Goal: Use online tool/utility: Utilize a website feature to perform a specific function

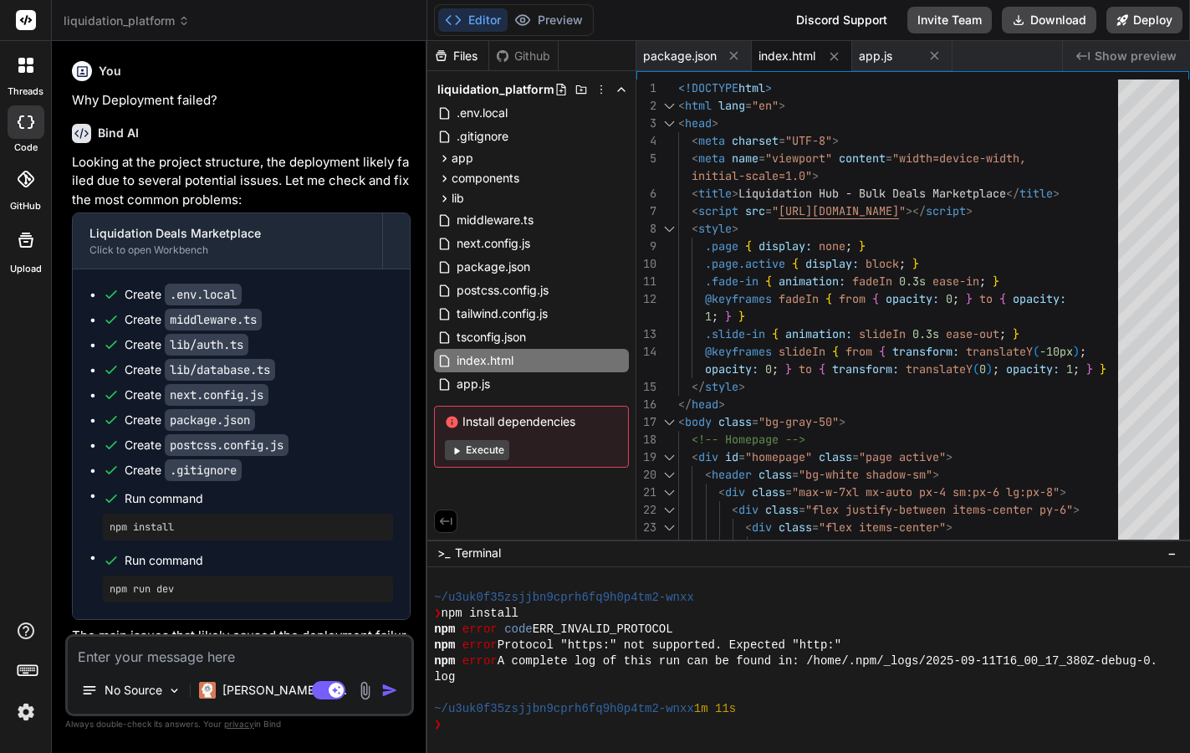
scroll to position [1144, 0]
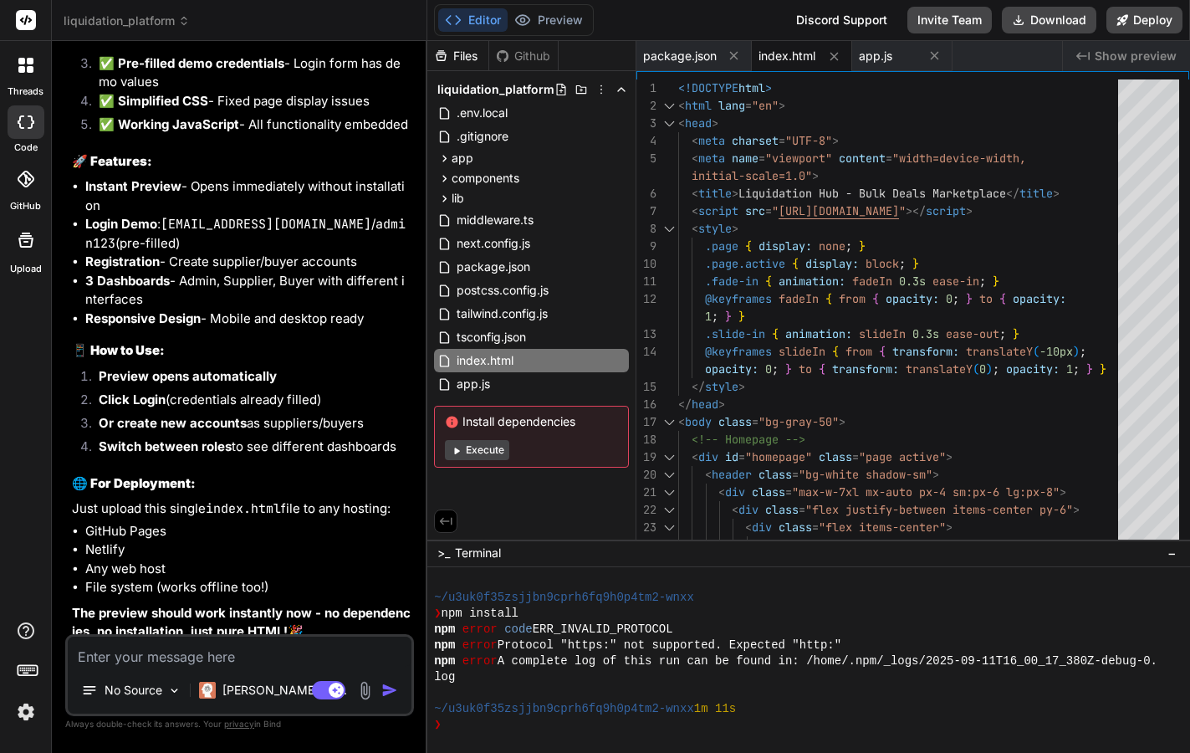
click at [33, 714] on img at bounding box center [26, 712] width 28 height 28
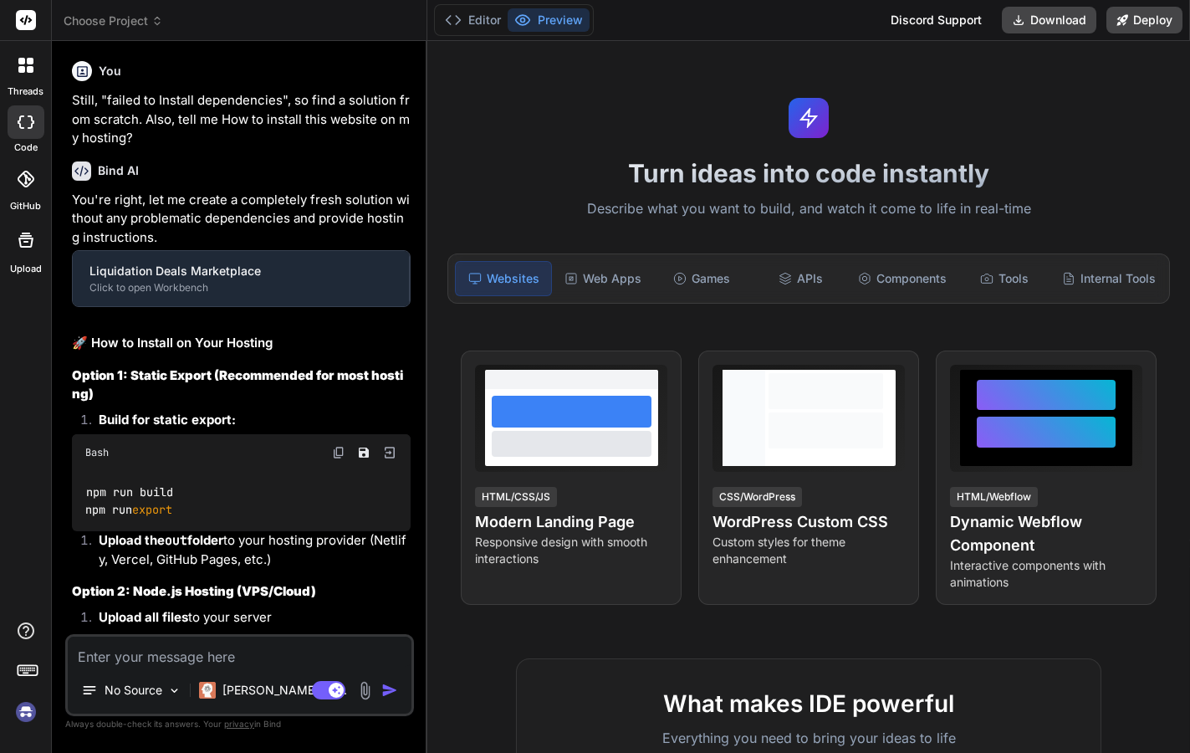
type textarea "x"
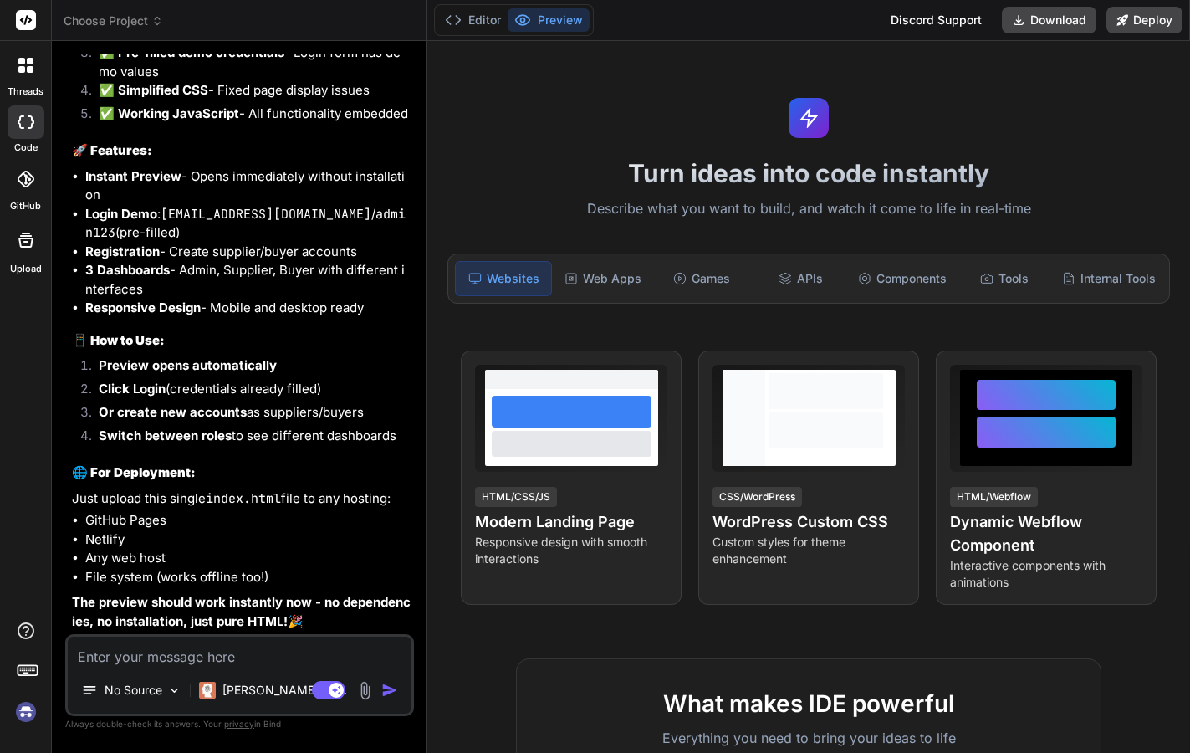
scroll to position [7074, 0]
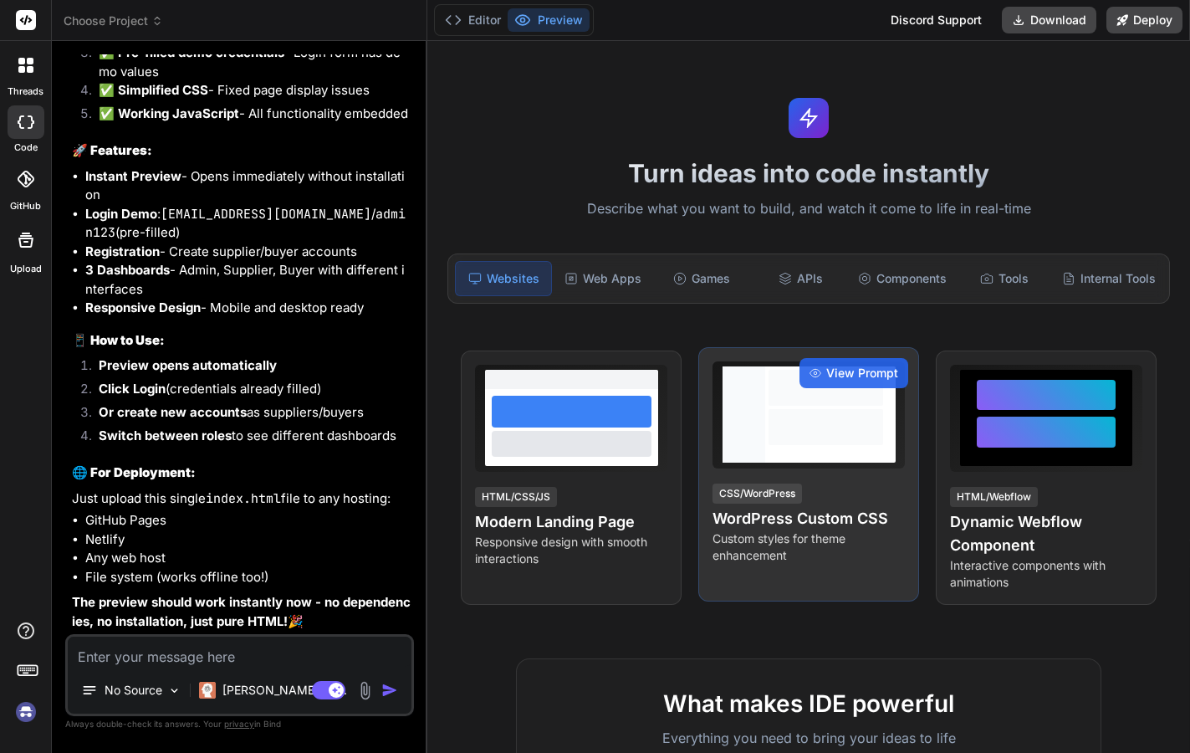
click at [780, 538] on p "Custom styles for theme enhancement" at bounding box center [809, 546] width 192 height 33
click at [784, 545] on p "Custom styles for theme enhancement" at bounding box center [809, 546] width 192 height 33
click at [856, 372] on span "View Prompt" at bounding box center [862, 373] width 72 height 17
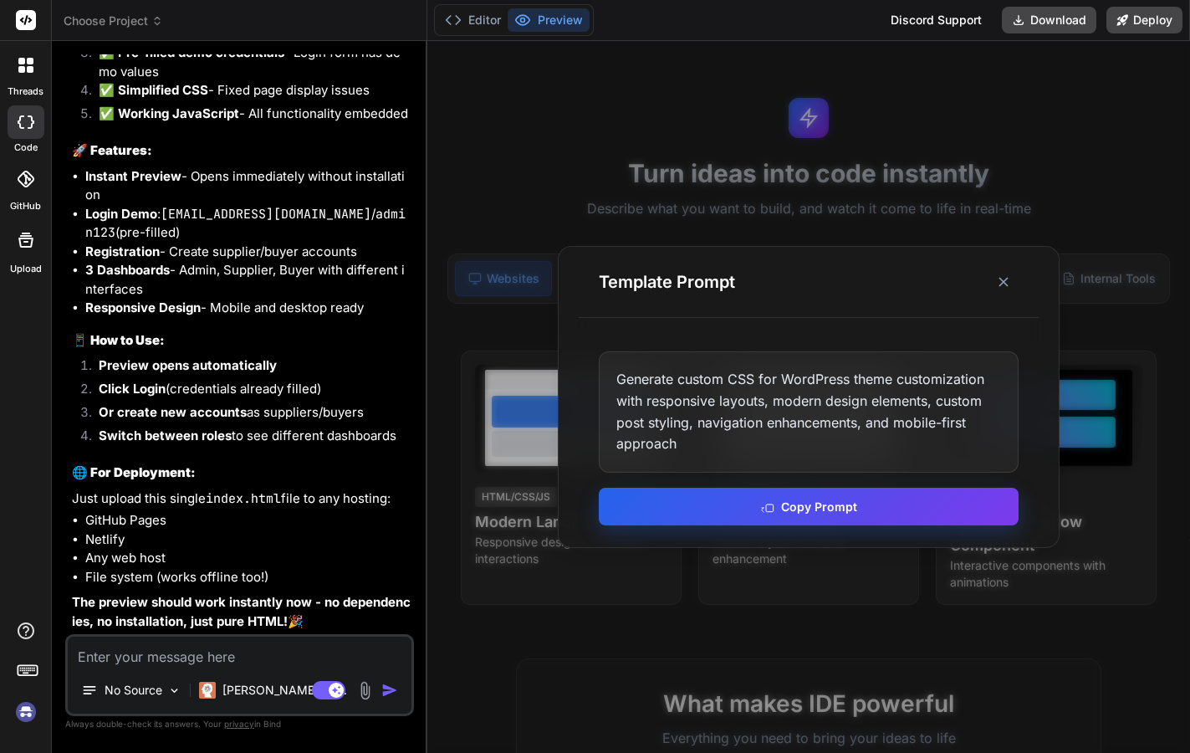
click at [810, 500] on button "Copy Prompt" at bounding box center [809, 507] width 420 height 38
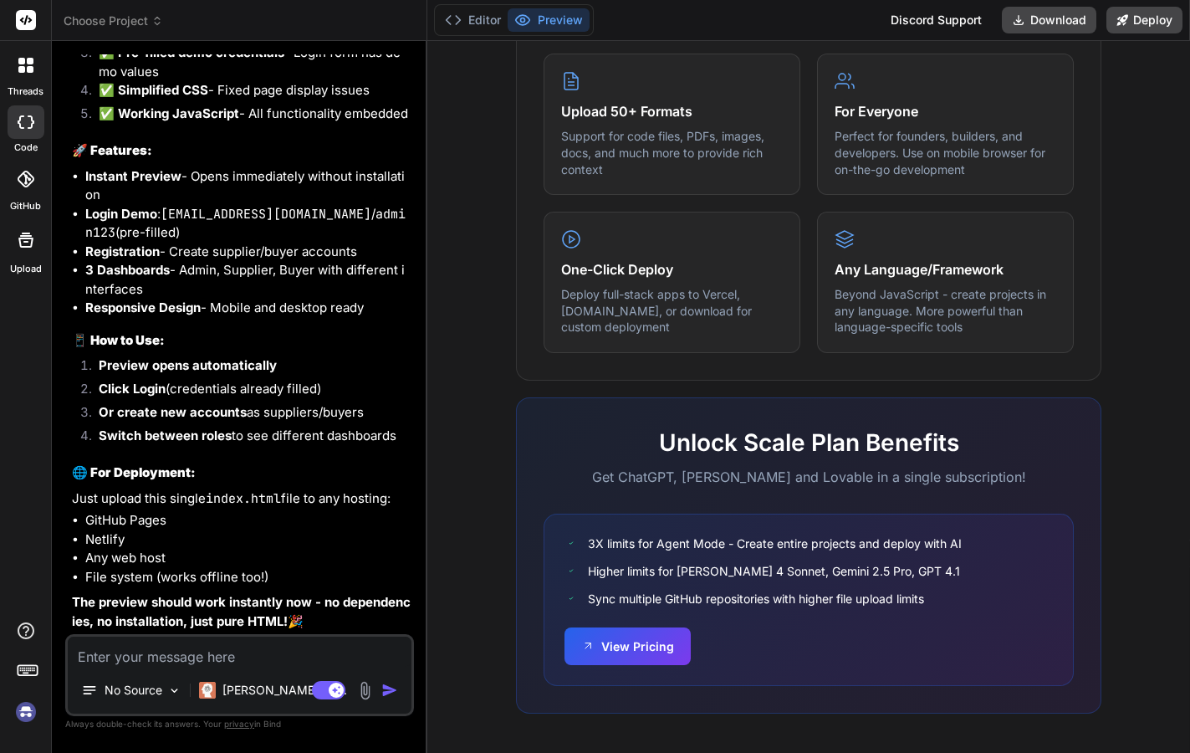
scroll to position [877, 0]
click at [629, 646] on button "View Pricing" at bounding box center [628, 645] width 126 height 38
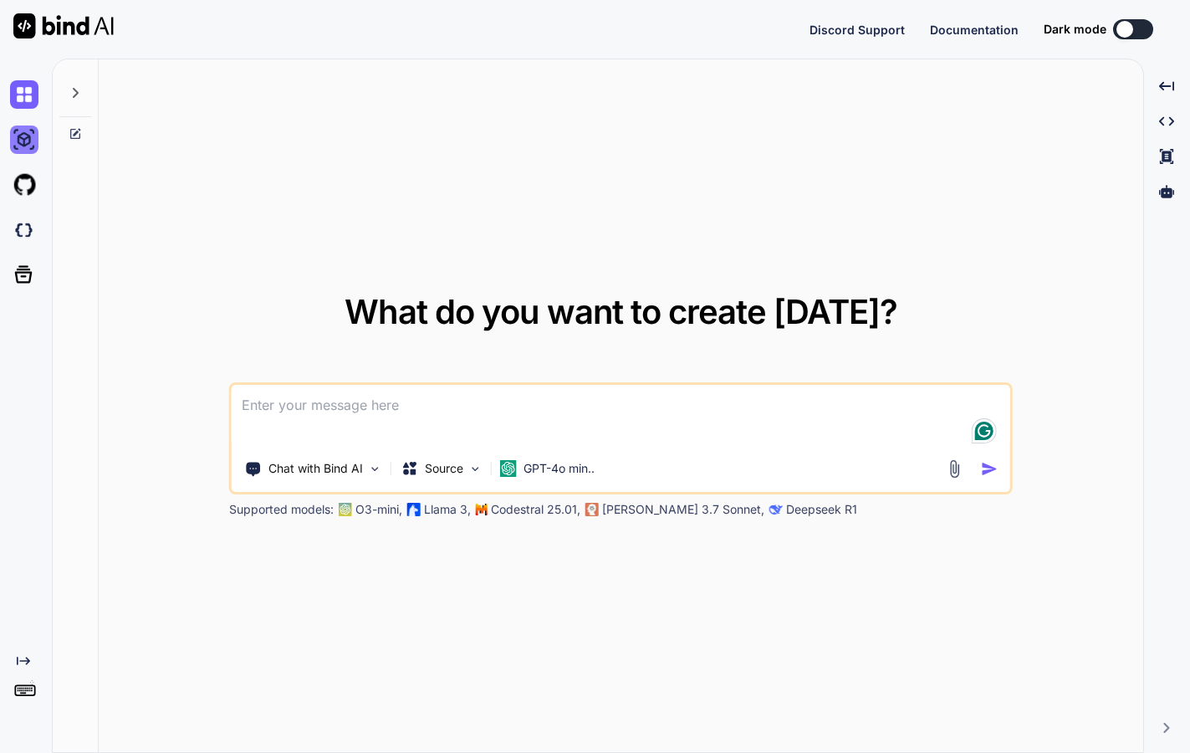
click at [23, 144] on img at bounding box center [24, 139] width 28 height 28
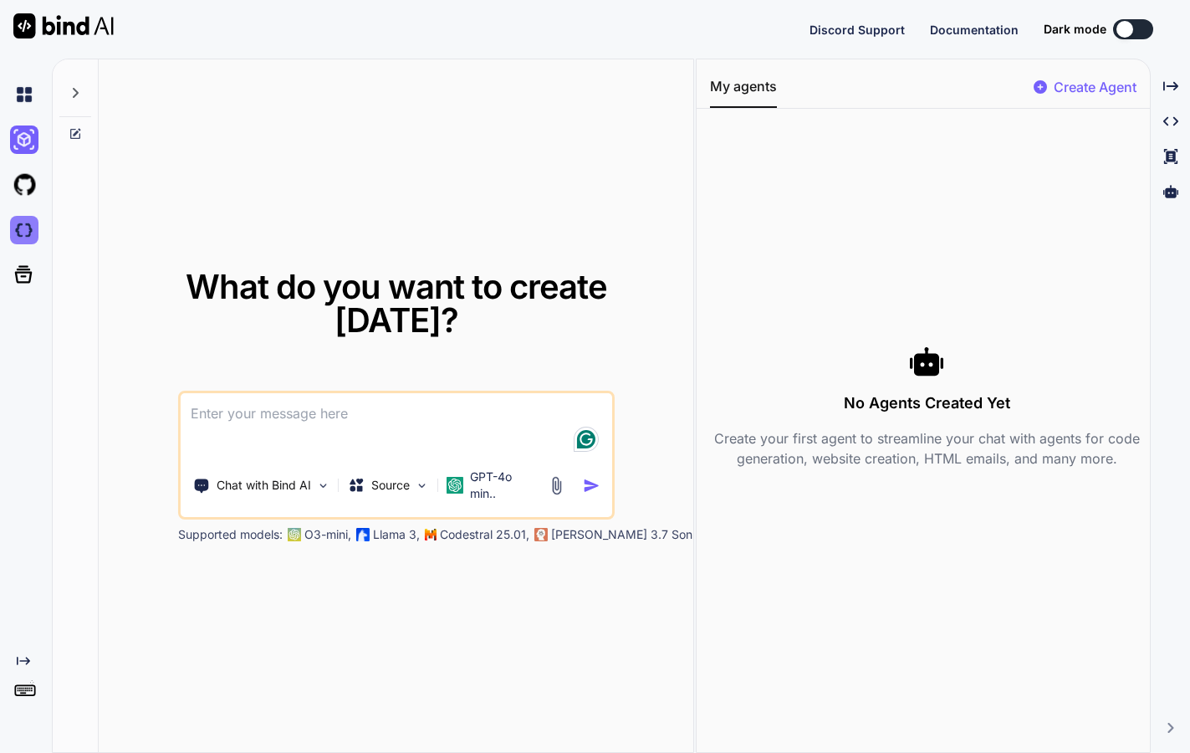
click at [28, 227] on img at bounding box center [24, 230] width 28 height 28
